Goal: Check status: Check status

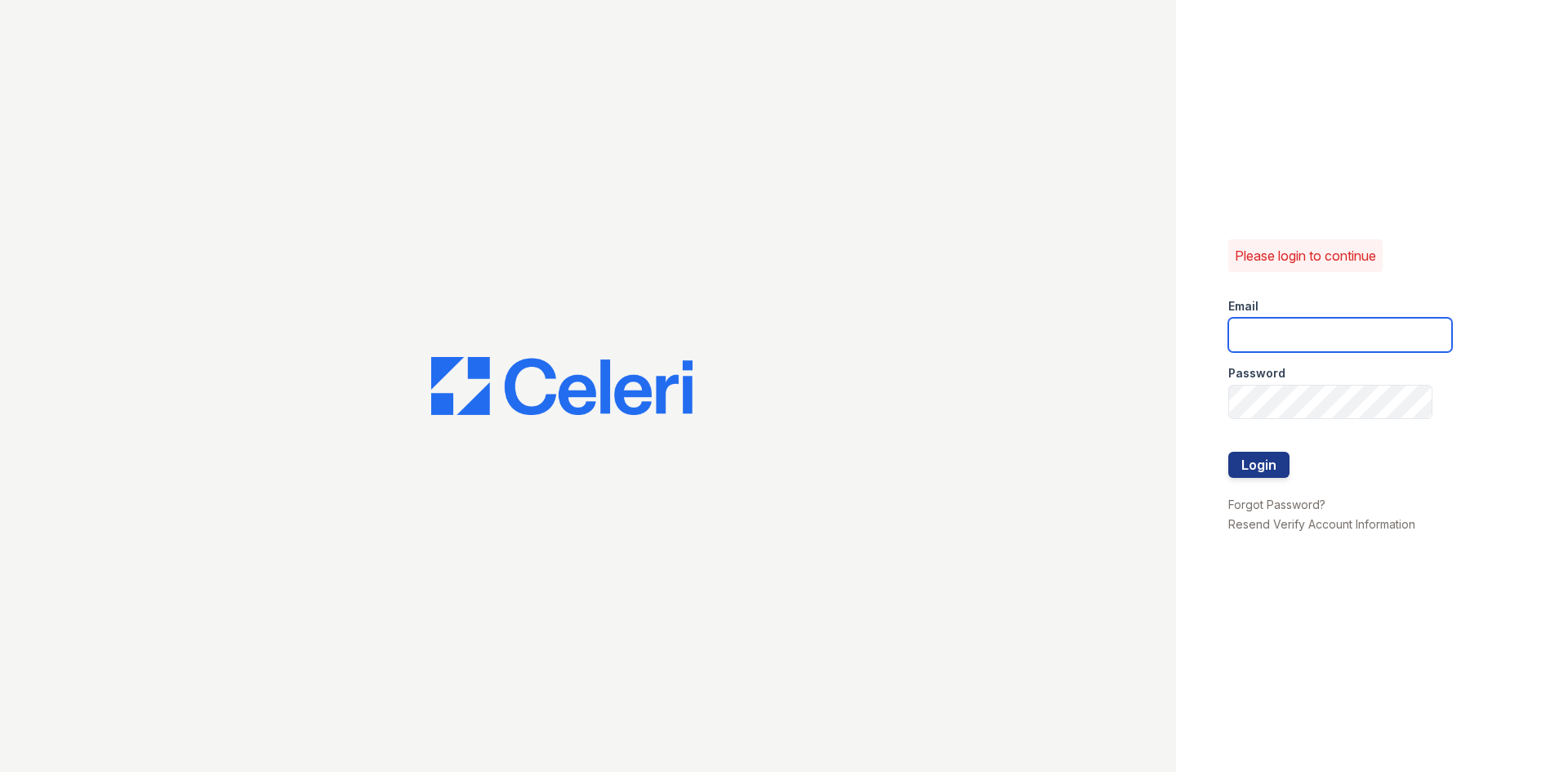
click at [1370, 321] on input "email" at bounding box center [1340, 335] width 224 height 34
type input "[EMAIL_ADDRESS][DOMAIN_NAME]"
click at [1229, 452] on button "Login" at bounding box center [1259, 465] width 61 height 26
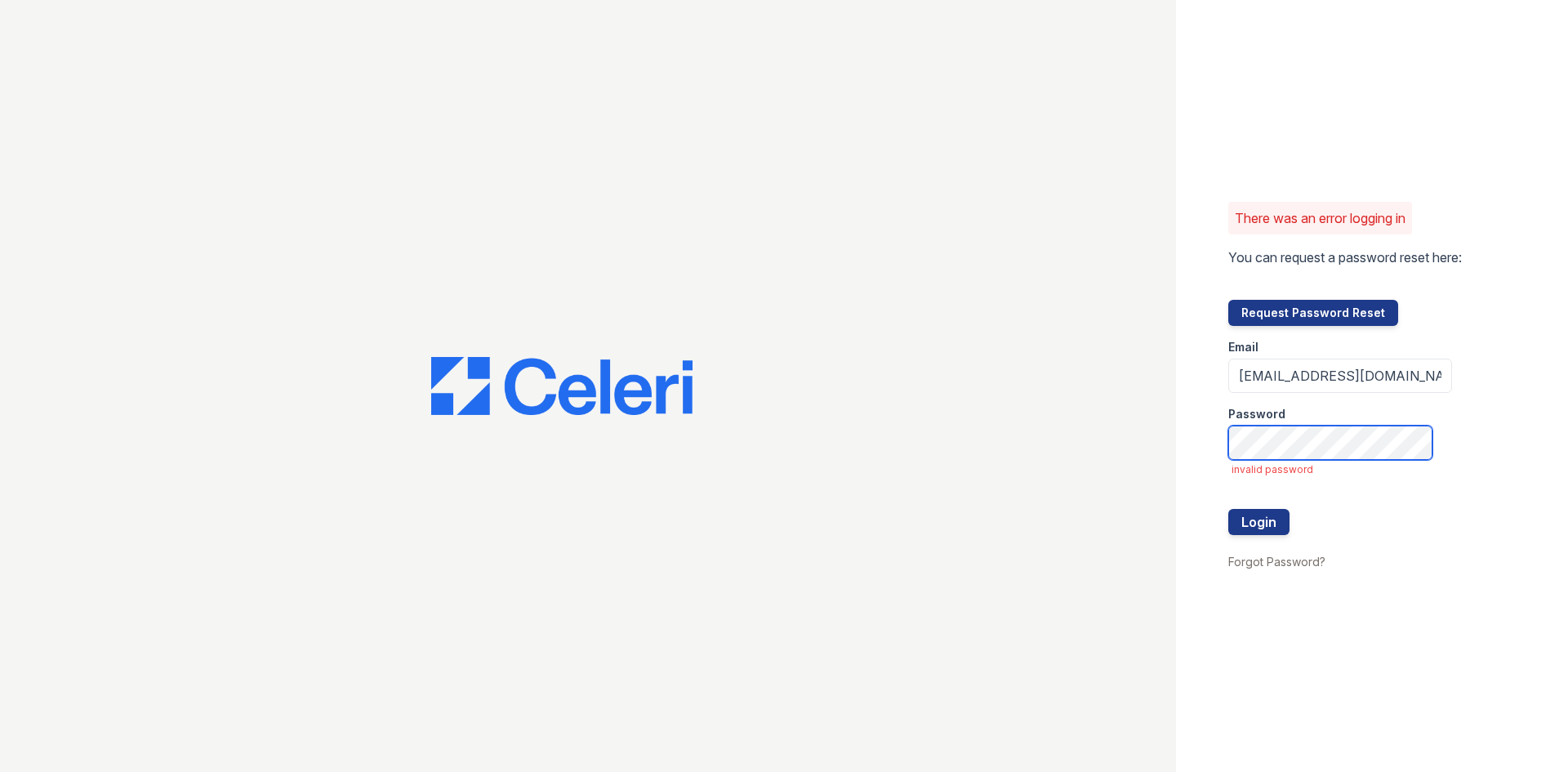
click at [1229, 509] on button "Login" at bounding box center [1259, 522] width 61 height 26
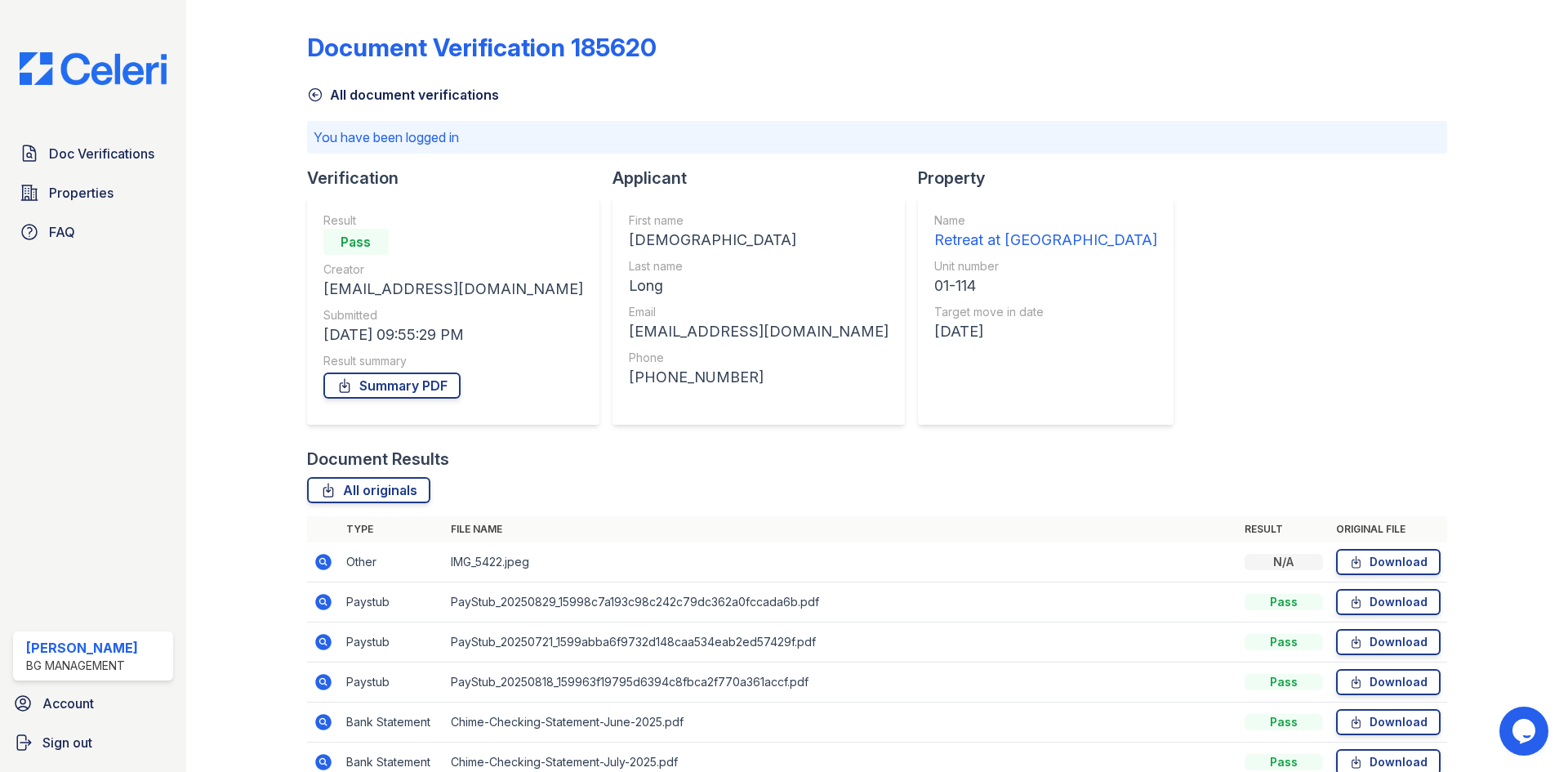
scroll to position [123, 0]
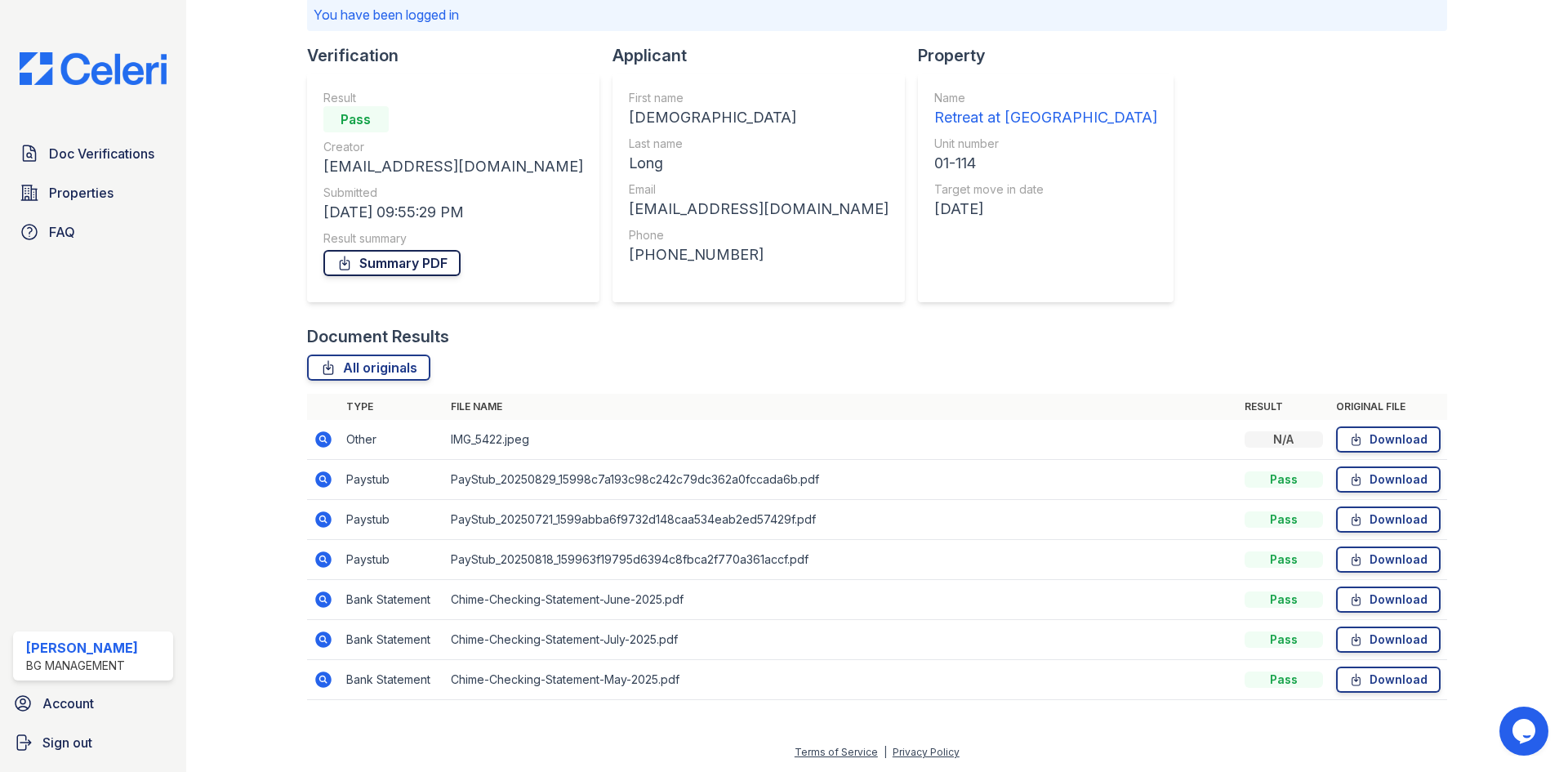
click at [426, 262] on link "Summary PDF" at bounding box center [392, 263] width 138 height 26
click at [73, 139] on link "Doc Verifications" at bounding box center [93, 153] width 160 height 33
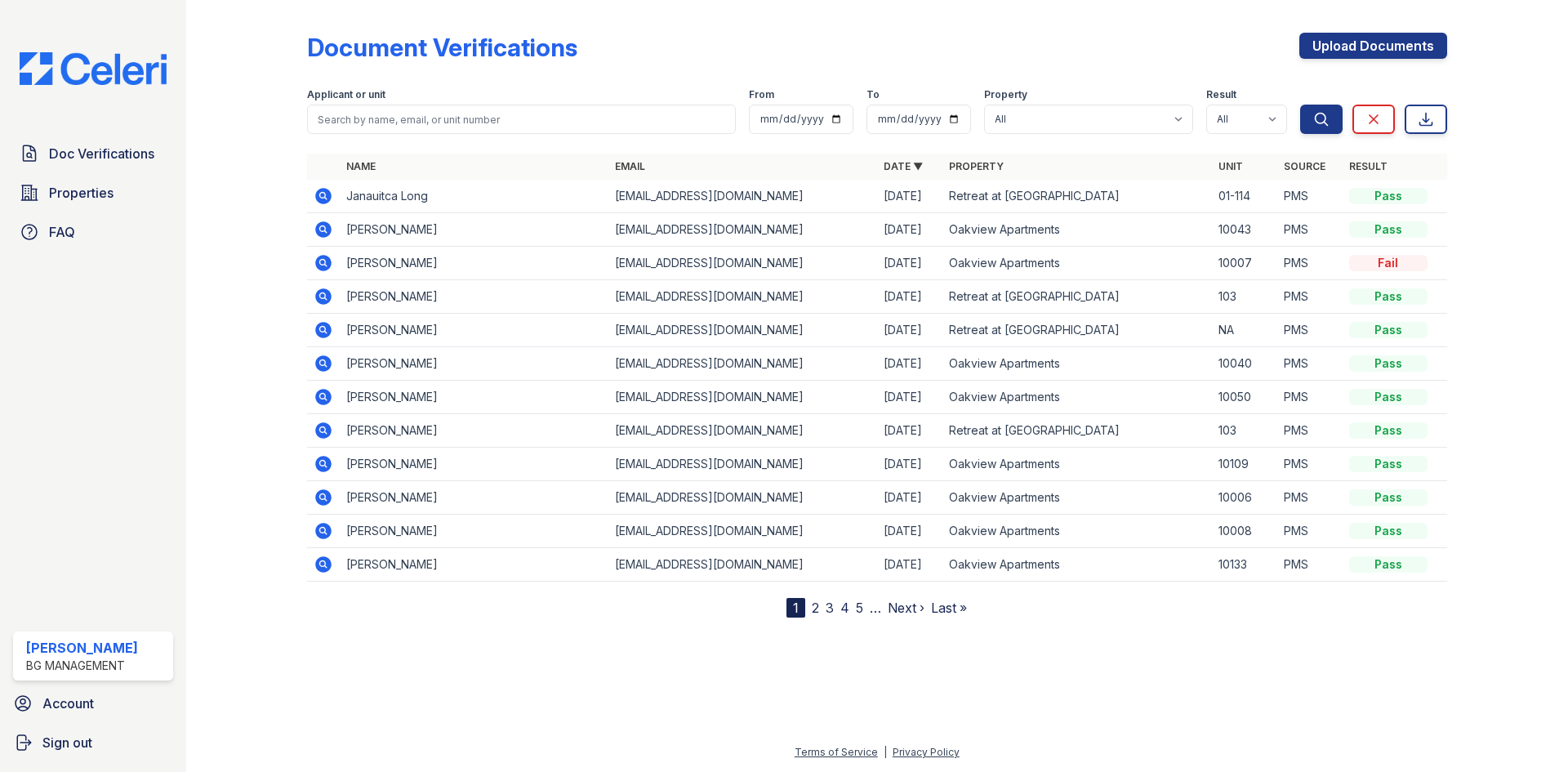
click at [326, 198] on icon at bounding box center [323, 195] width 20 height 20
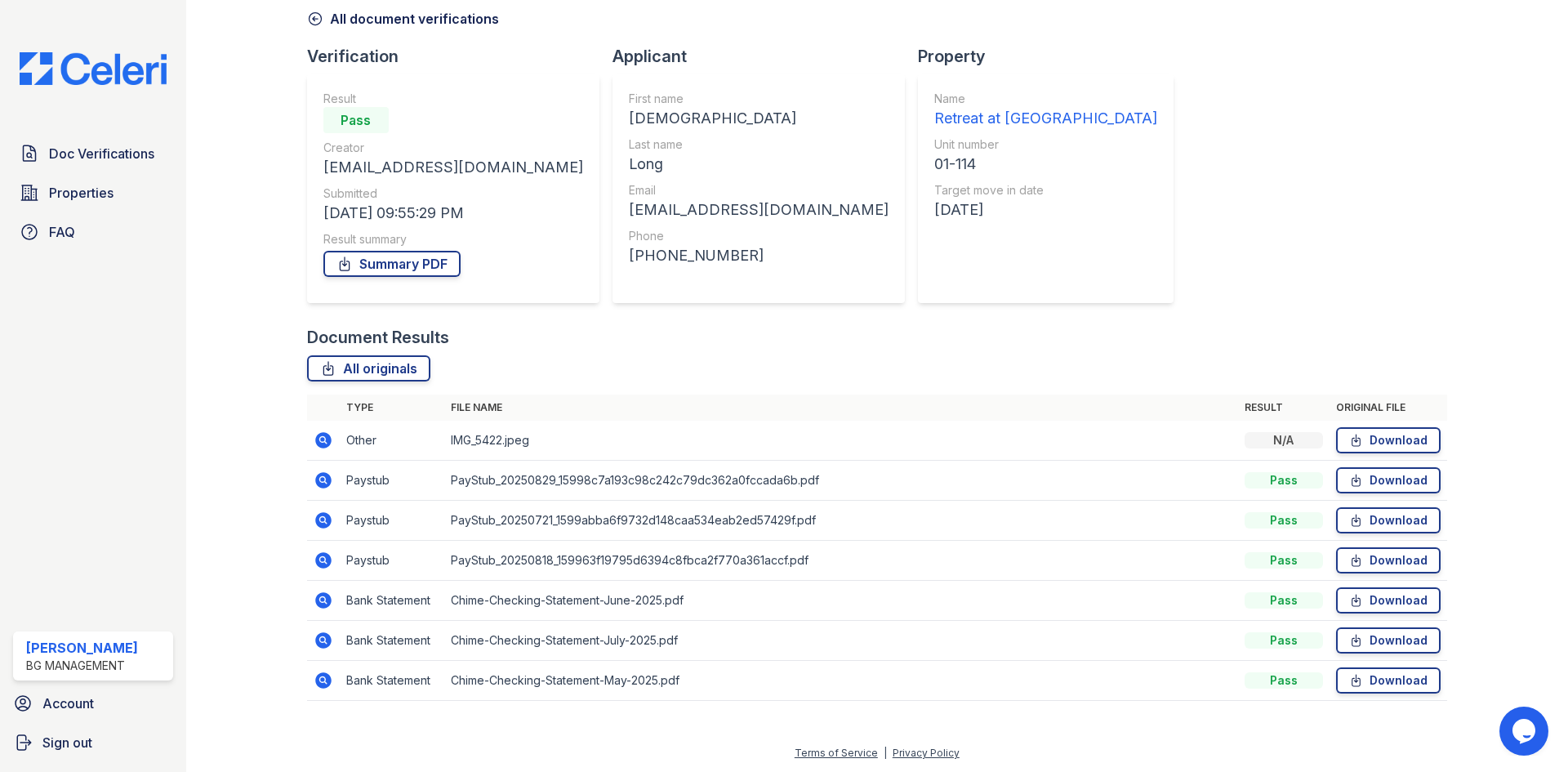
scroll to position [77, 0]
click at [345, 372] on link "All originals" at bounding box center [368, 367] width 124 height 26
